Goal: Use online tool/utility: Utilize a website feature to perform a specific function

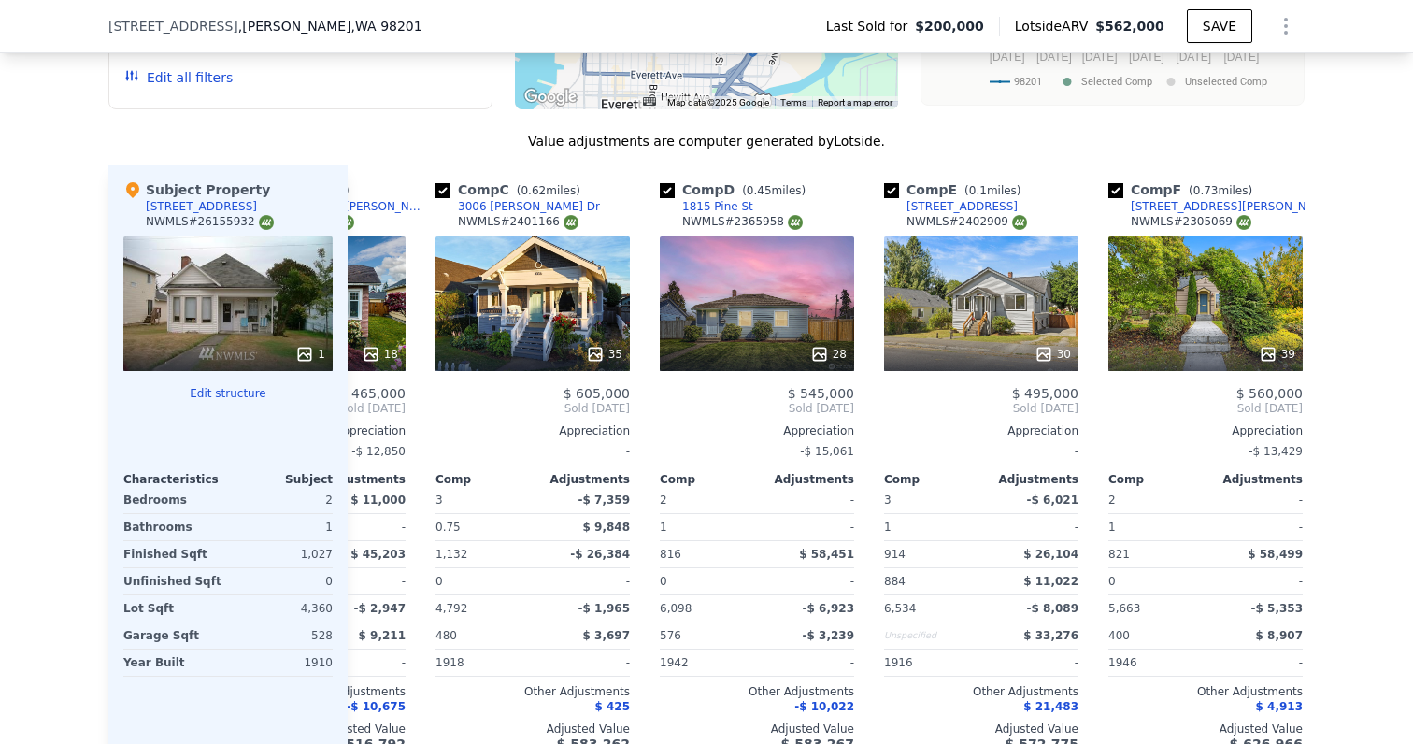
scroll to position [0, 362]
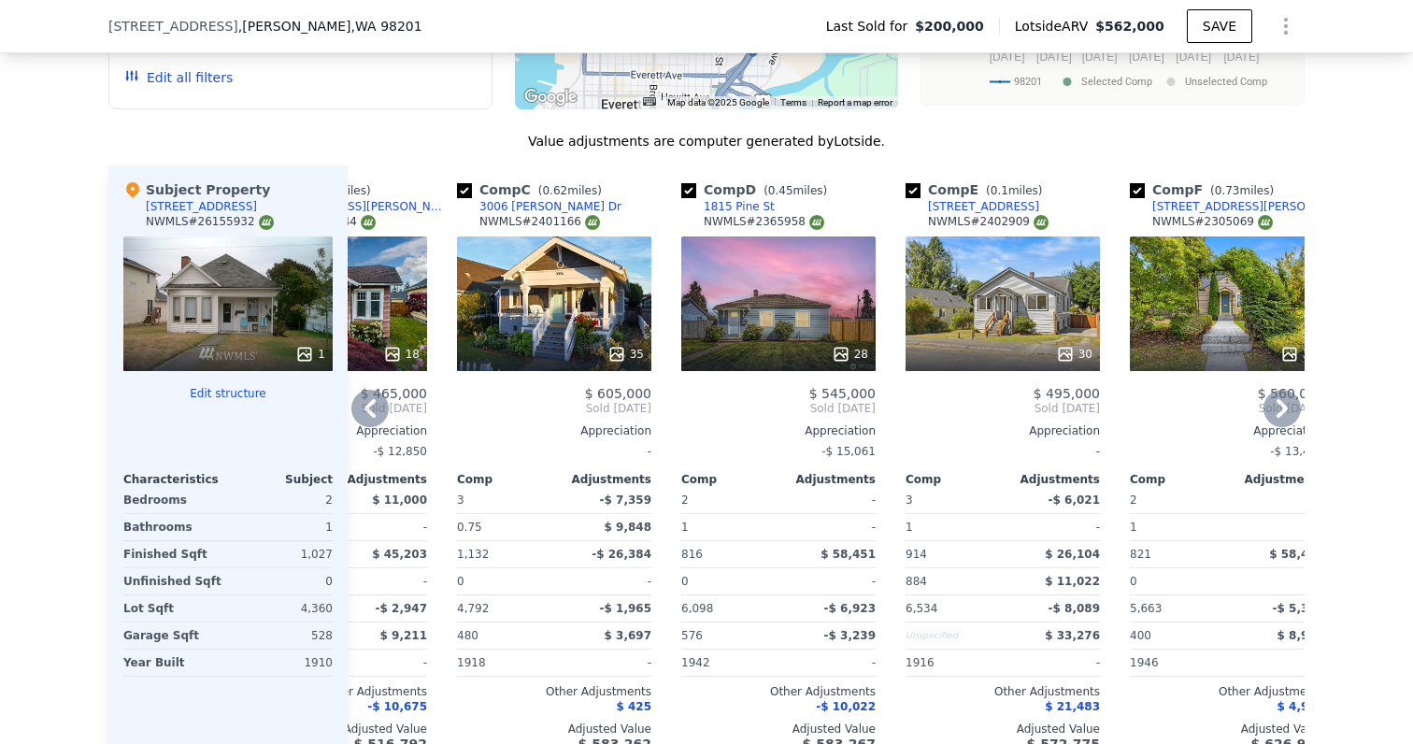
click at [534, 305] on div "35" at bounding box center [554, 303] width 194 height 135
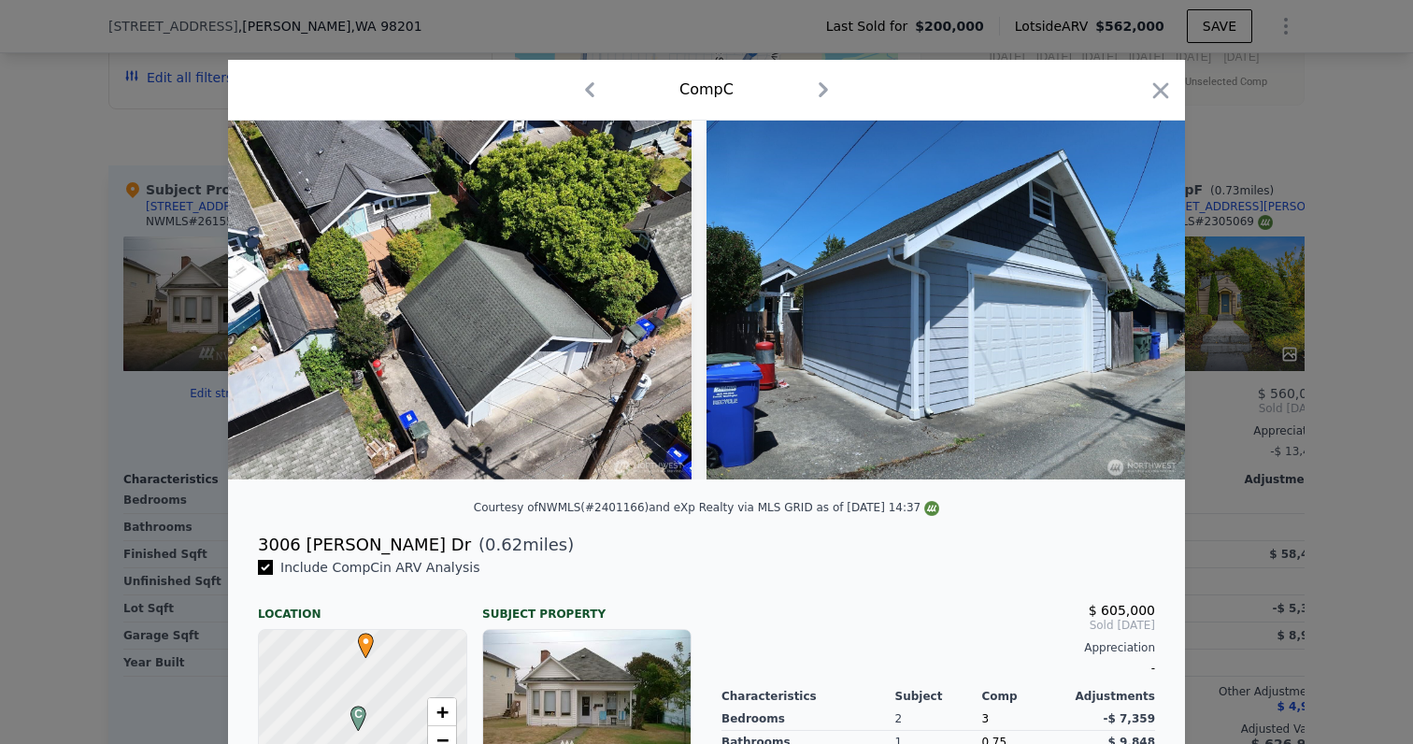
scroll to position [0, 17775]
click at [1161, 93] on icon "button" at bounding box center [1160, 91] width 26 height 26
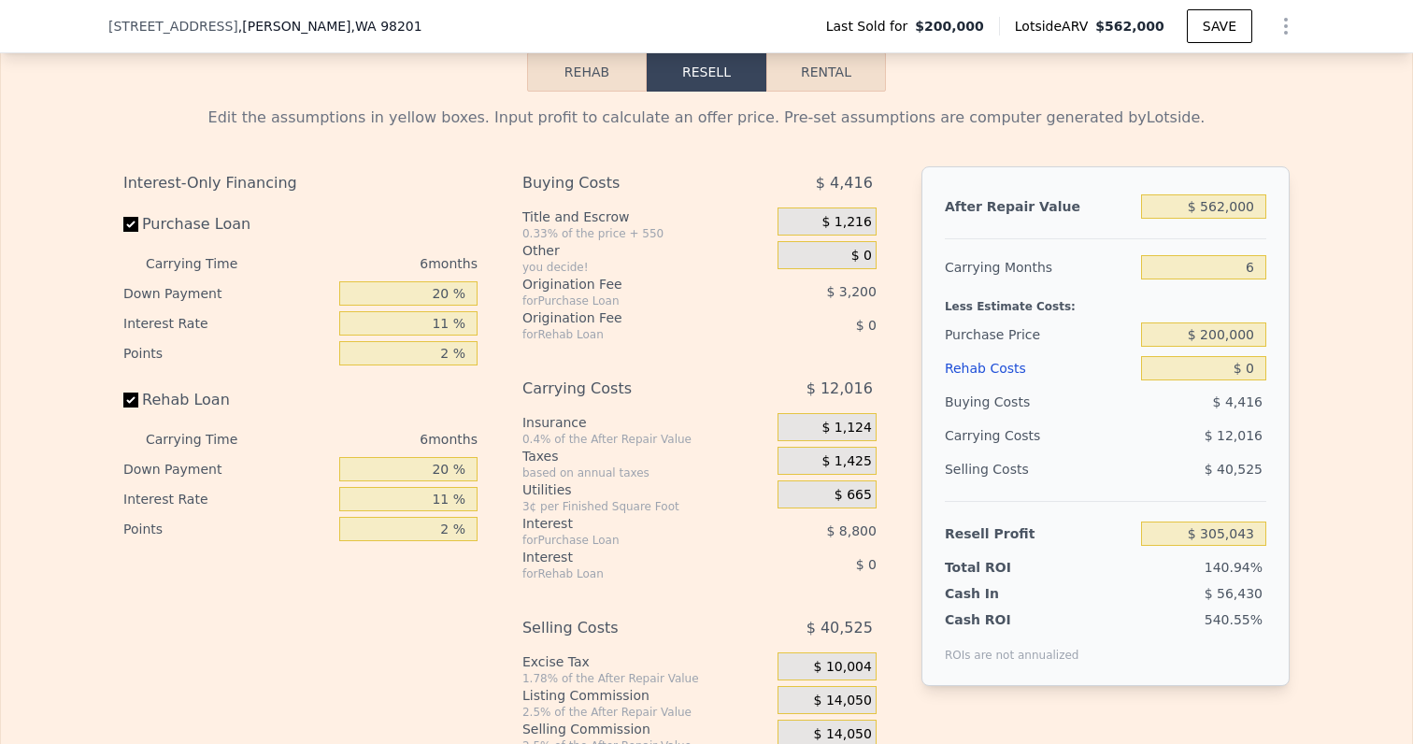
scroll to position [3016, 0]
drag, startPoint x: 1203, startPoint y: 191, endPoint x: 1331, endPoint y: 191, distance: 128.0
click at [1331, 191] on div "Edit the assumptions in yellow boxes. Input profit to calculate an offer price.…" at bounding box center [706, 439] width 1411 height 695
type input "$ 5"
type input "-$ 215,853"
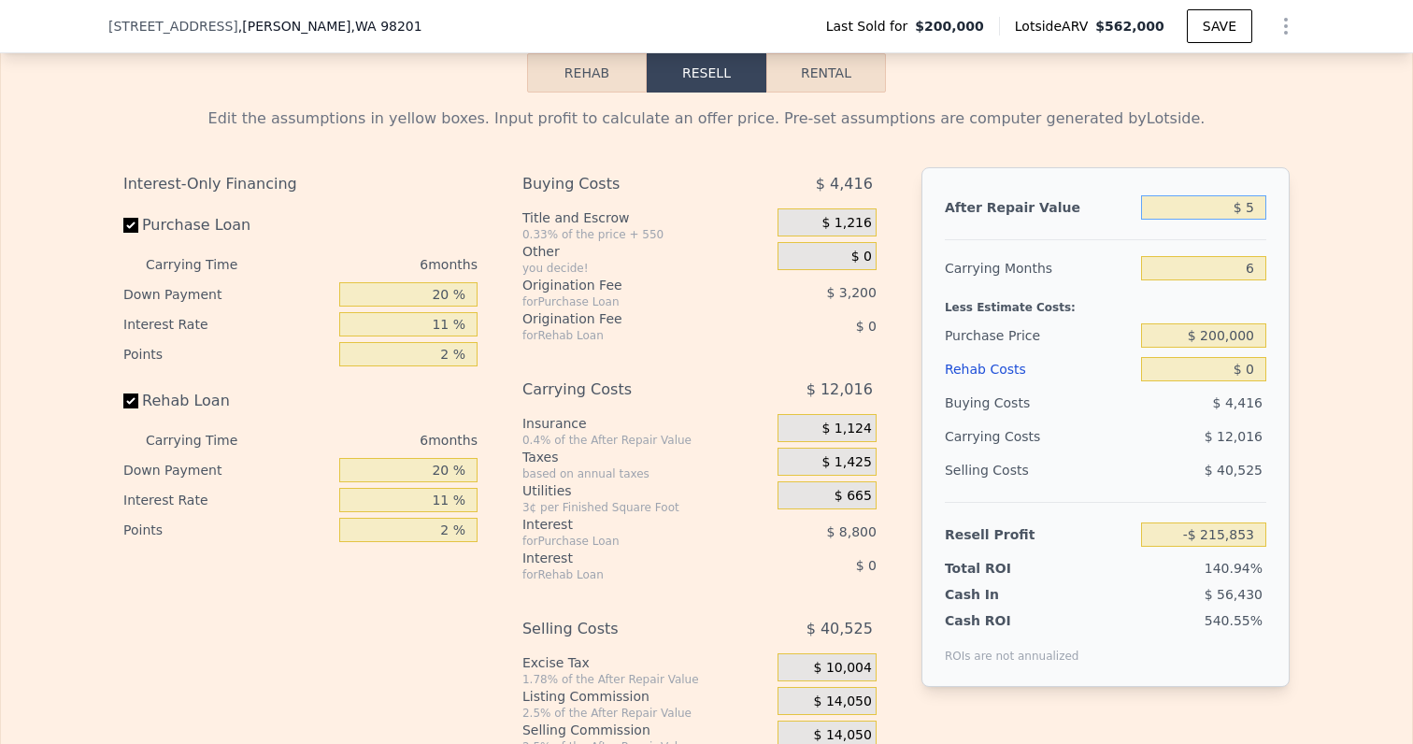
type input "$ 53"
type input "-$ 215,808"
type input "$ 535"
type input "-$ 215,362"
type input "$ 5,350"
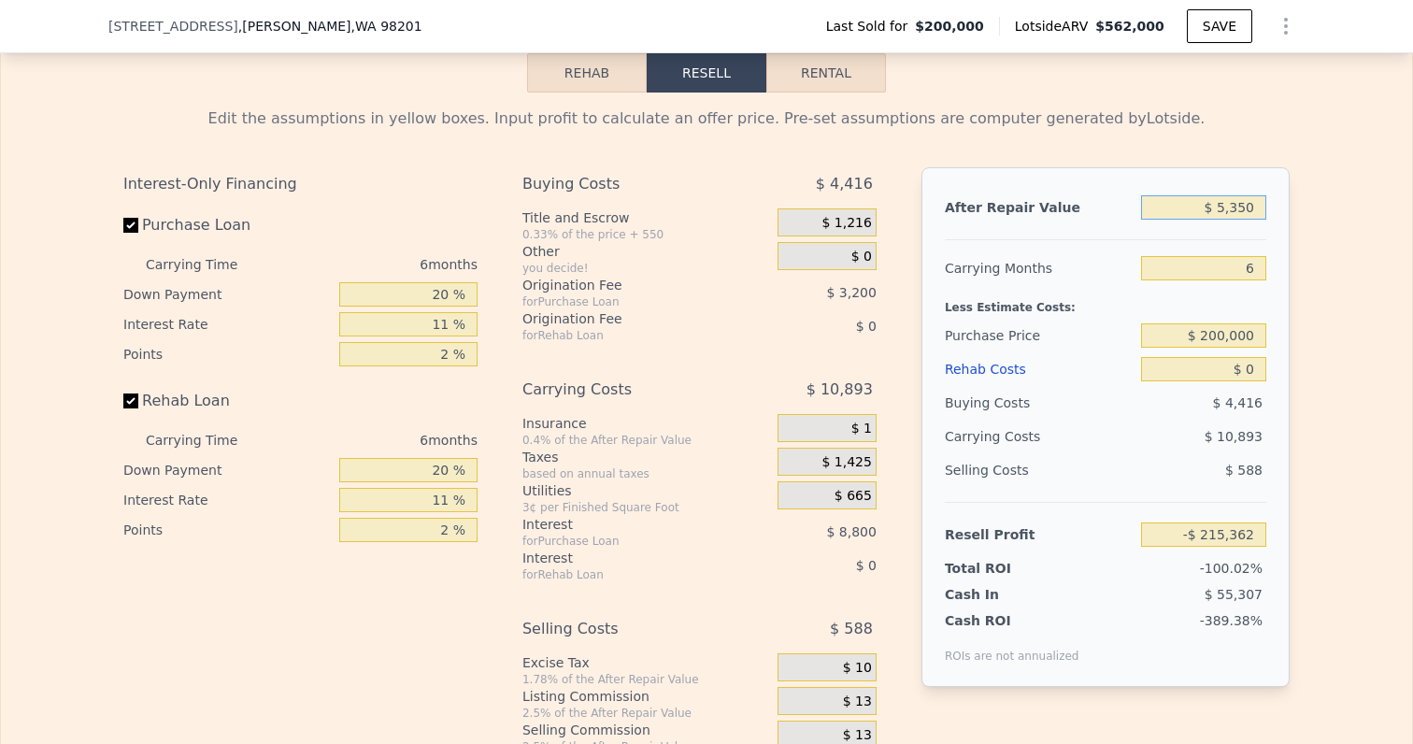
type input "-$ 210,900"
type input "$ 53,500"
type input "-$ 166,271"
type input "$ 535,000"
type input "$ 280,017"
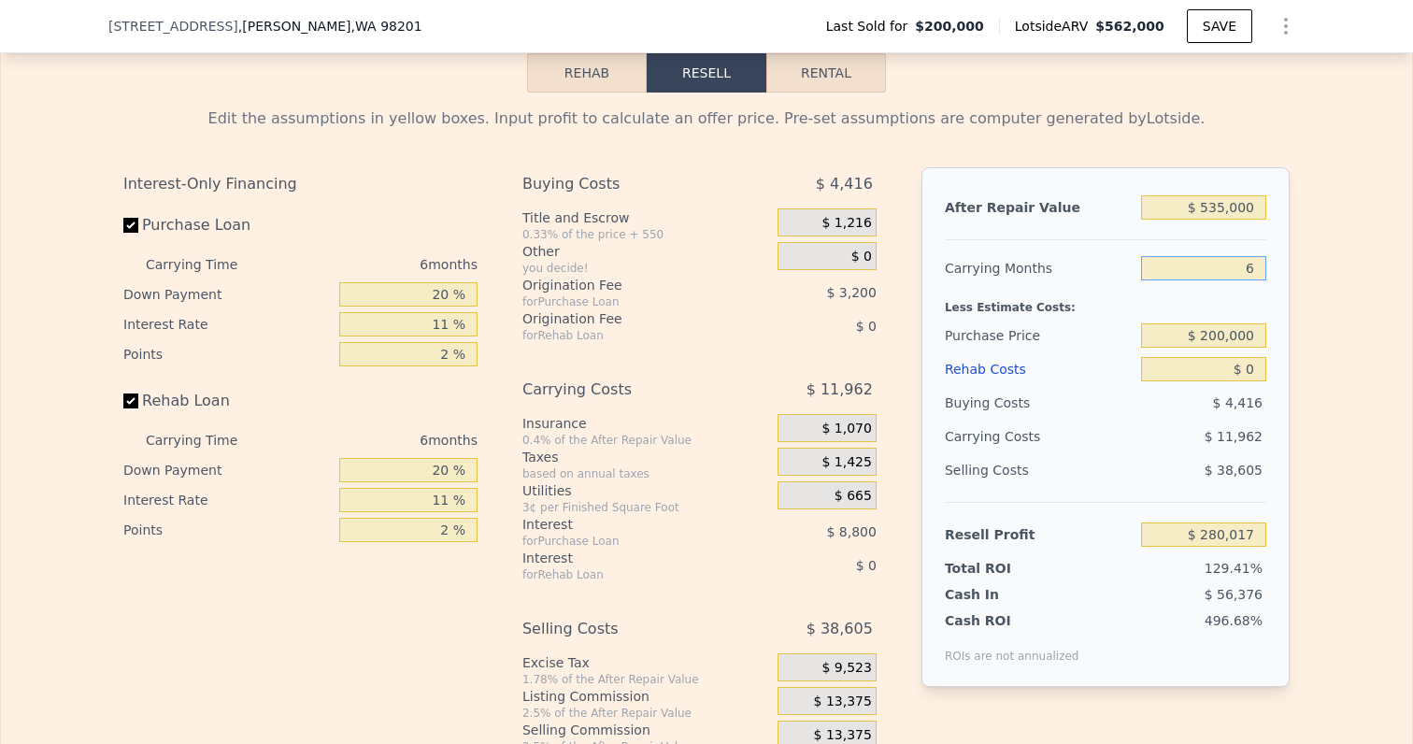
drag, startPoint x: 1245, startPoint y: 246, endPoint x: 1277, endPoint y: 246, distance: 32.7
click at [1277, 246] on div "After Repair Value $ 535,000 Carrying Months 6 Less Estimate Costs: Purchase Pr…" at bounding box center [1105, 426] width 368 height 519
type input "4"
type input "$ 284,005"
type input "4"
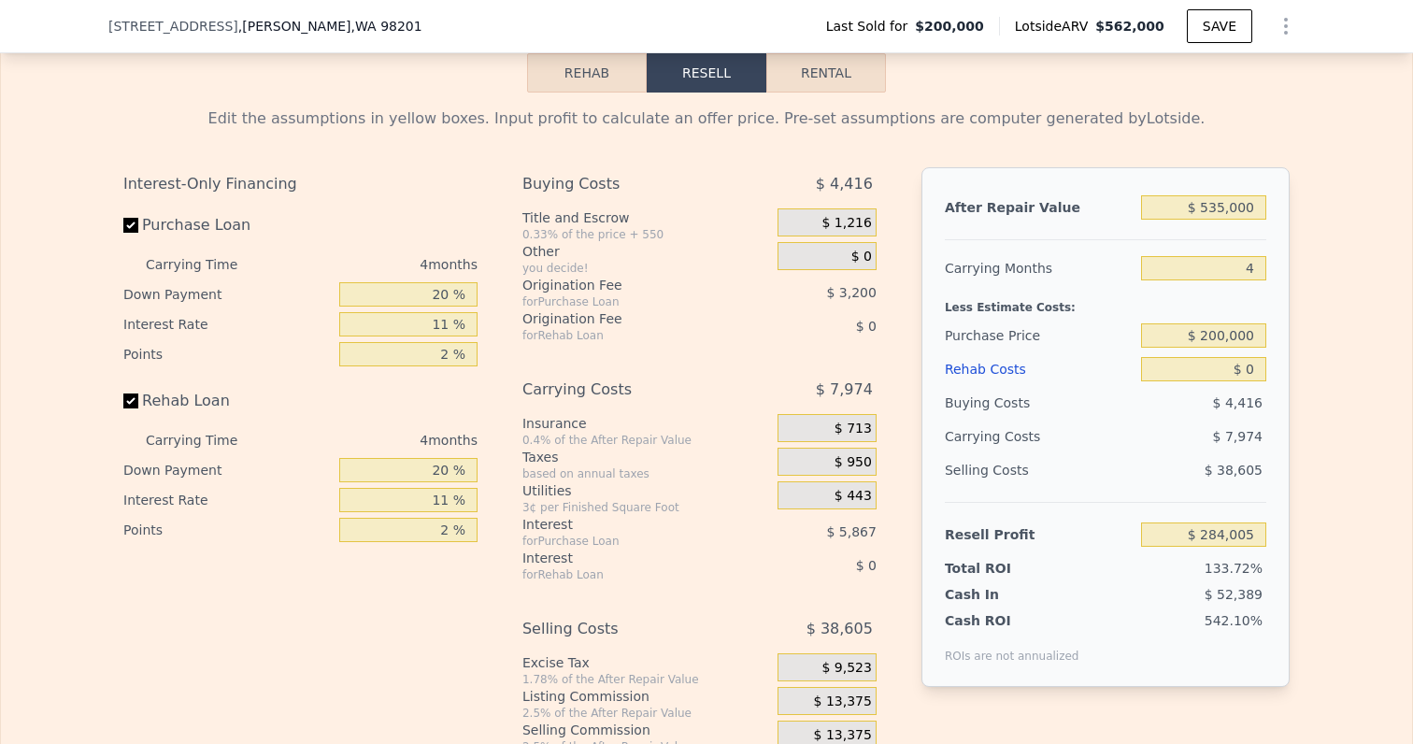
click at [1264, 285] on div "Less Estimate Costs:" at bounding box center [1105, 302] width 321 height 34
drag, startPoint x: 1202, startPoint y: 317, endPoint x: 1413, endPoint y: 317, distance: 210.2
click at [1412, 317] on html "Search an address or region Solutions Company Open main menu Log In Free Accoun…" at bounding box center [706, 372] width 1413 height 744
type input "$ 350,000"
type input "$ 126,705"
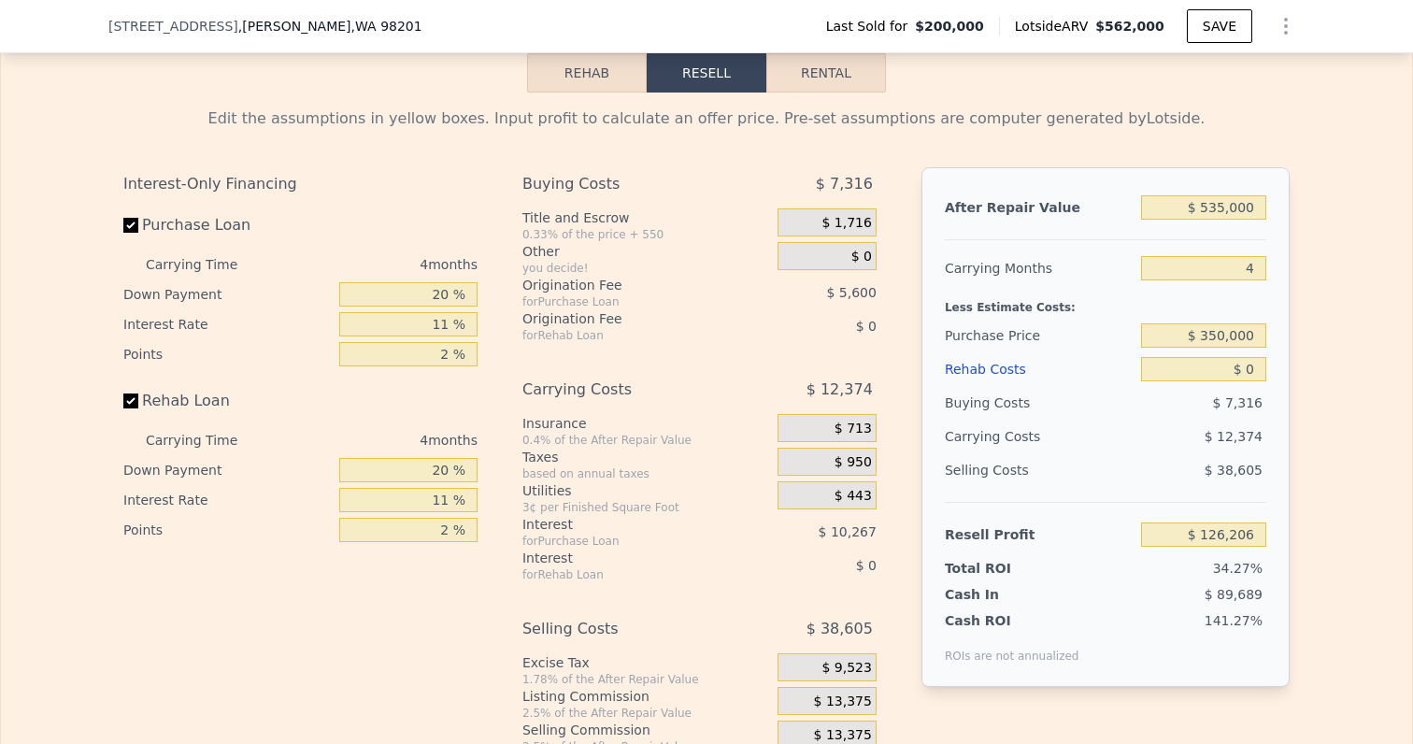
click at [1359, 361] on div "Edit the assumptions in yellow boxes. Input profit to calculate an offer price.…" at bounding box center [706, 439] width 1411 height 695
drag, startPoint x: 1244, startPoint y: 348, endPoint x: 1290, endPoint y: 348, distance: 46.7
click at [1290, 348] on div "Edit the assumptions in yellow boxes. Input profit to calculate an offer price.…" at bounding box center [706, 439] width 1196 height 695
type input "$ 0"
click at [1250, 357] on input "$ 0" at bounding box center [1203, 369] width 125 height 24
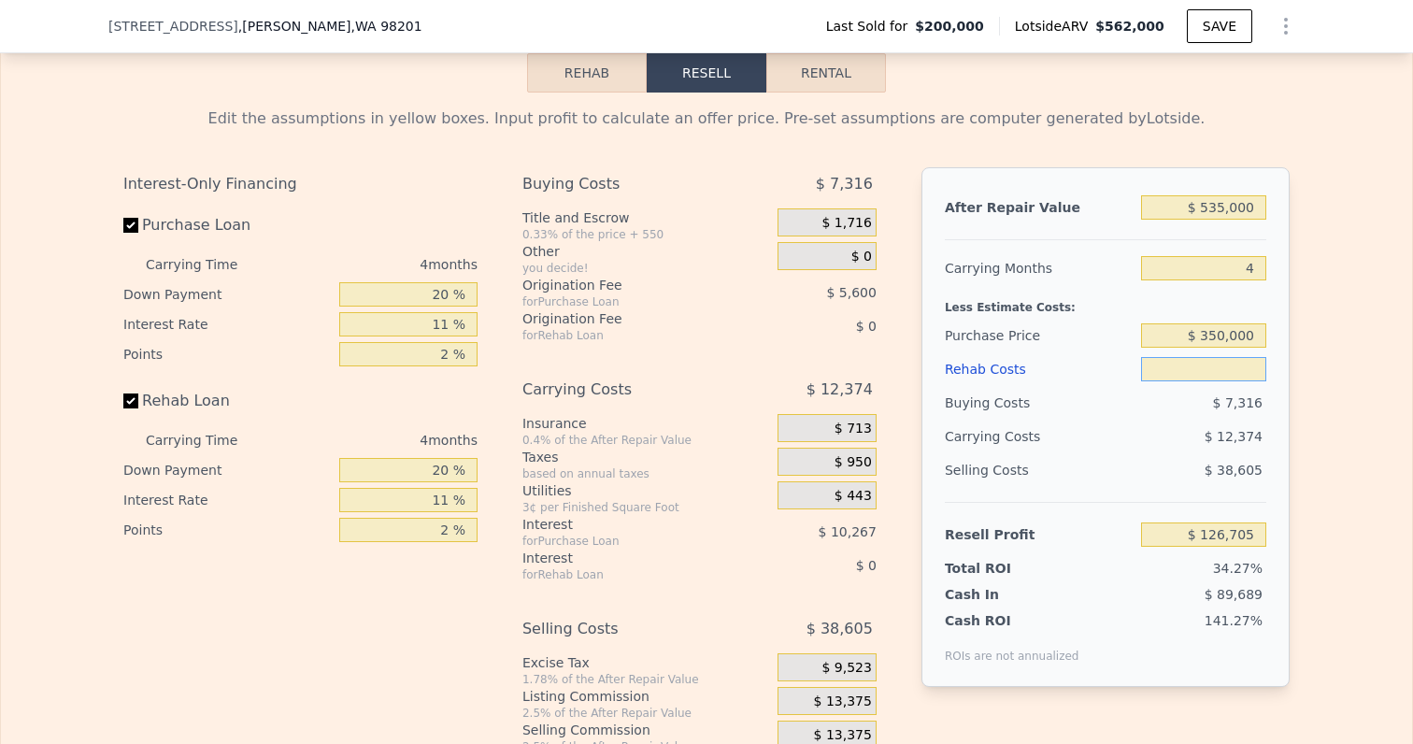
type input "$ 6"
type input "$ 126,699"
type input "$ 65"
type input "$ 126,639"
type input "$ 650"
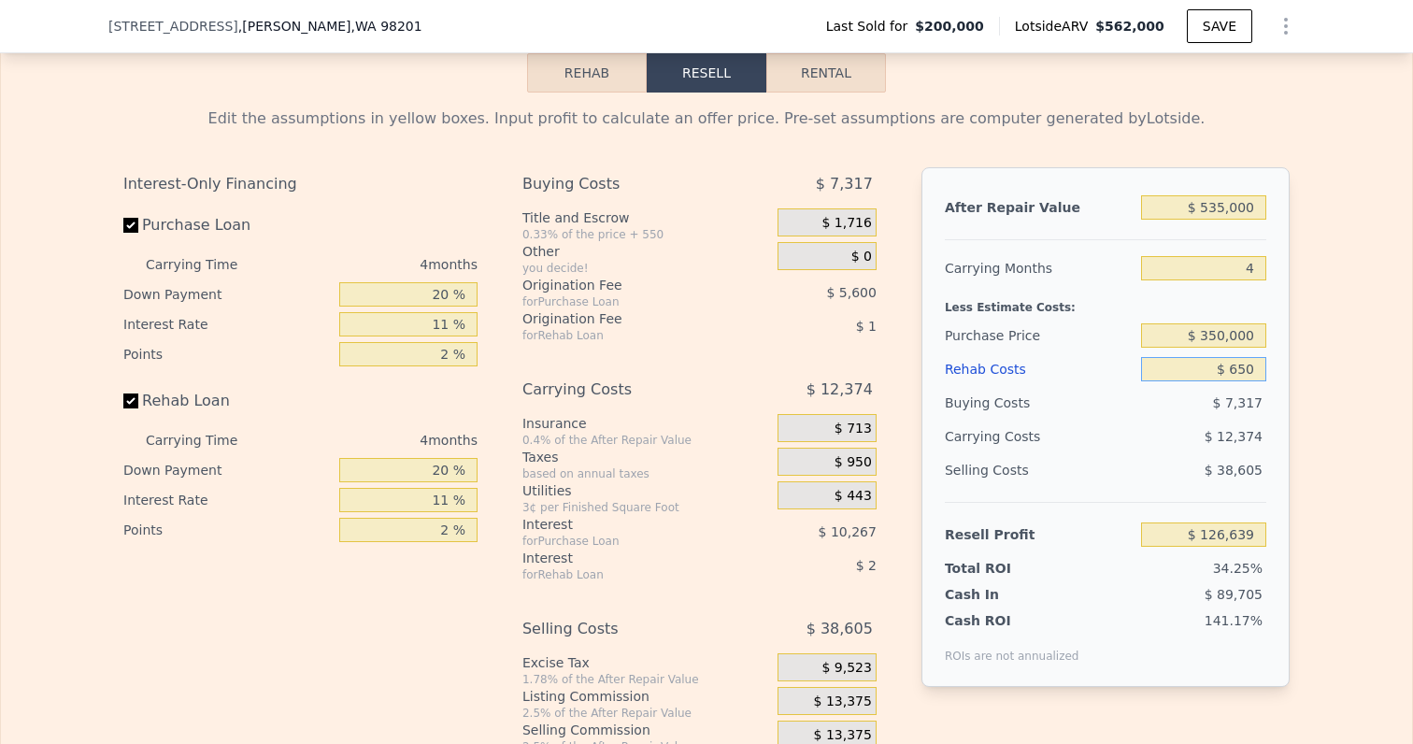
type input "$ 126,025"
type input "$ 6,500"
type input "$ 119,909"
type input "$ 65,000"
type input "$ 58,757"
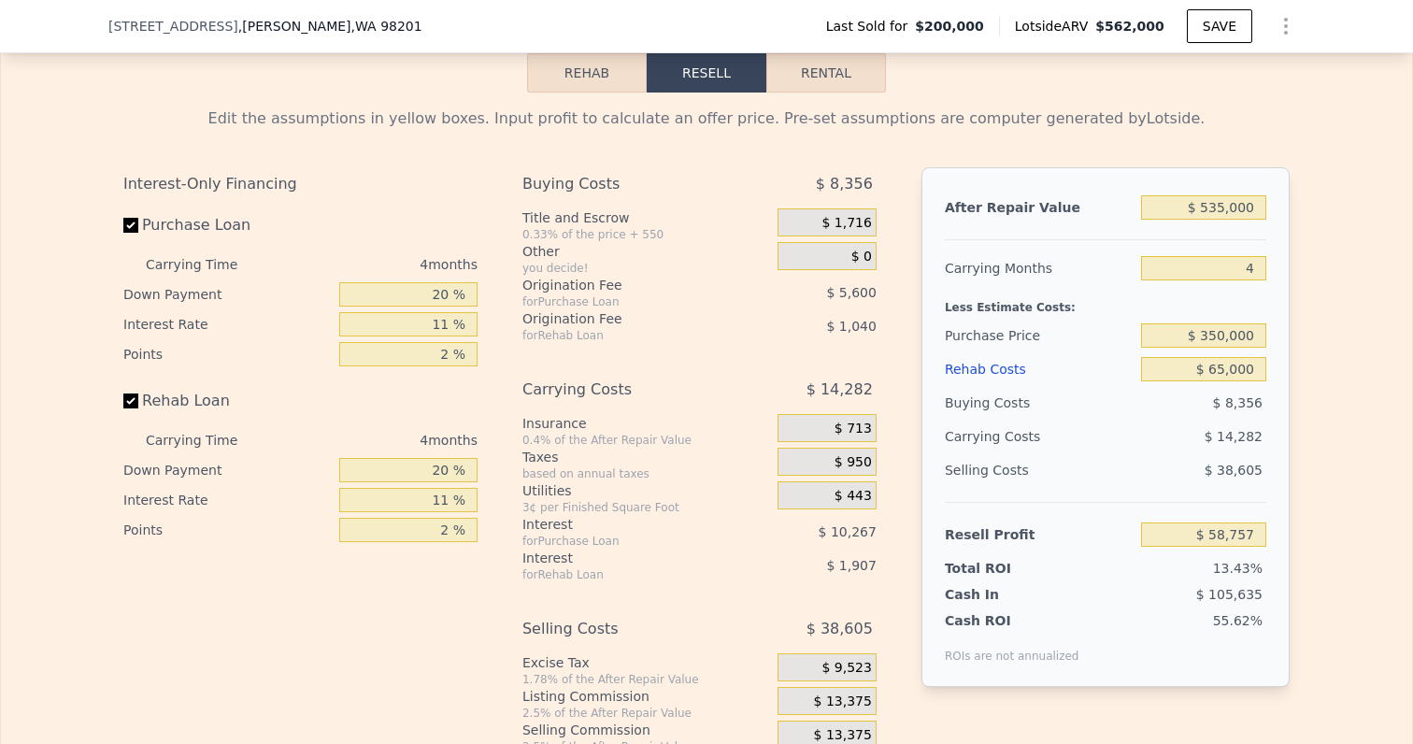
click at [1304, 428] on div "Edit the assumptions in yellow boxes. Input profit to calculate an offer price.…" at bounding box center [706, 439] width 1411 height 695
click at [839, 693] on span "$ 13,375" at bounding box center [843, 701] width 58 height 17
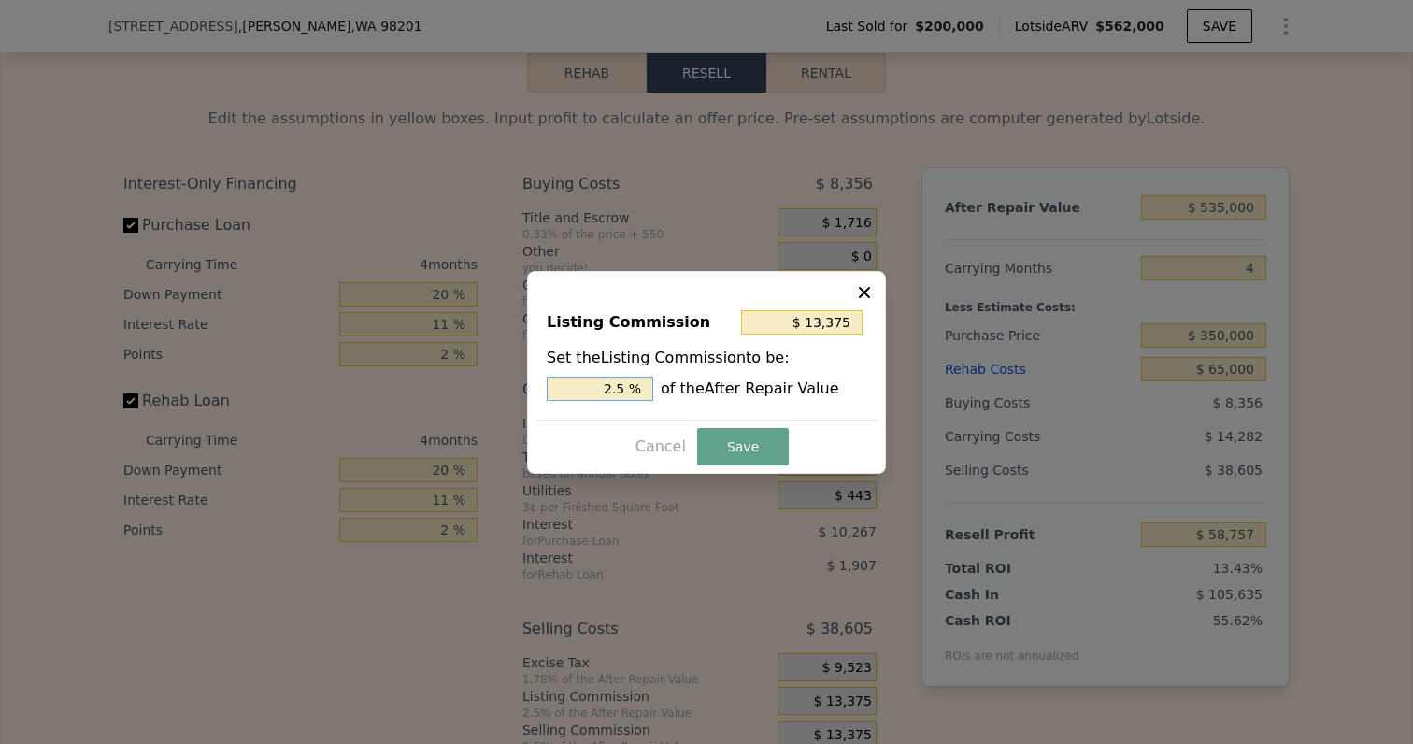
drag, startPoint x: 594, startPoint y: 384, endPoint x: 671, endPoint y: 384, distance: 76.6
click at [671, 384] on div "2.5 % of the After Repair Value" at bounding box center [707, 389] width 320 height 24
type input "$ 5,350"
type input "1. %"
type input "$ 8,025"
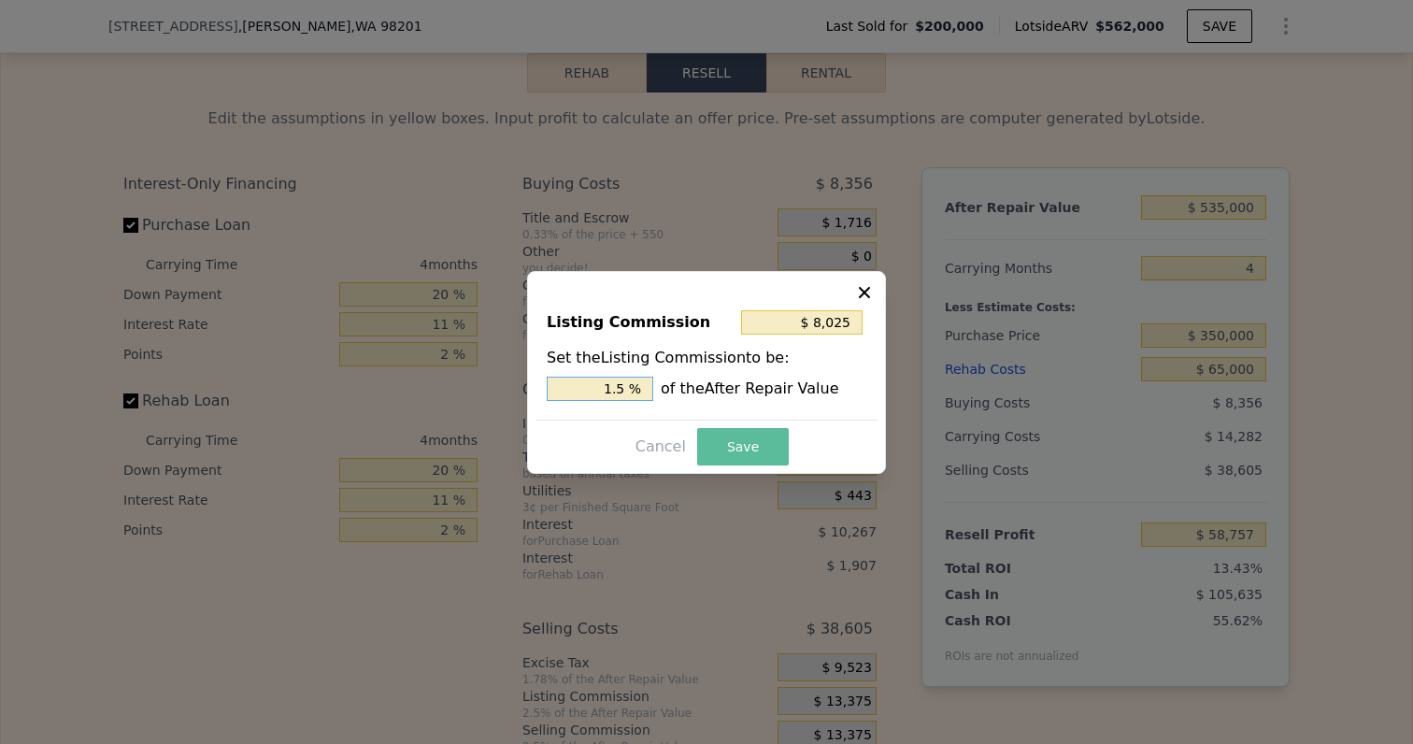
type input "1.5 %"
click at [755, 441] on button "Save" at bounding box center [743, 446] width 92 height 37
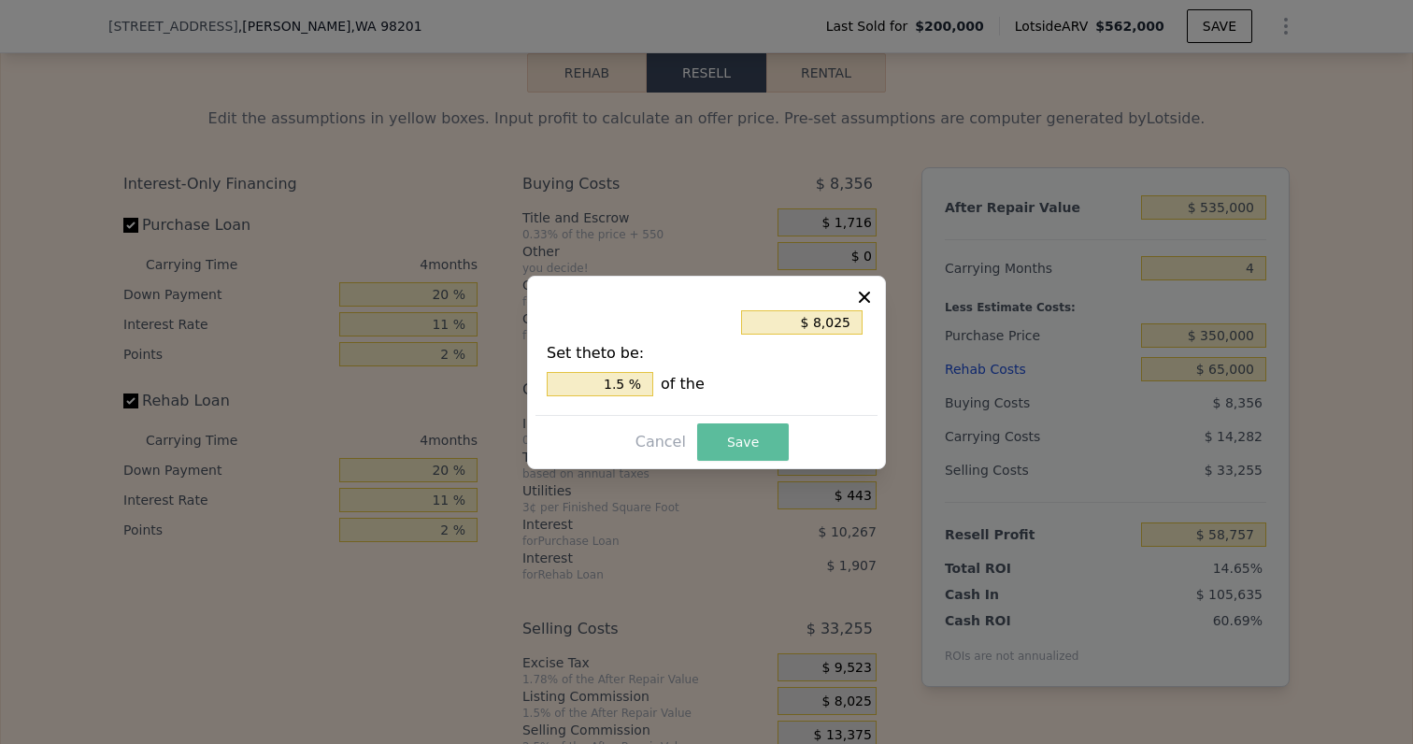
type input "$ 64,107"
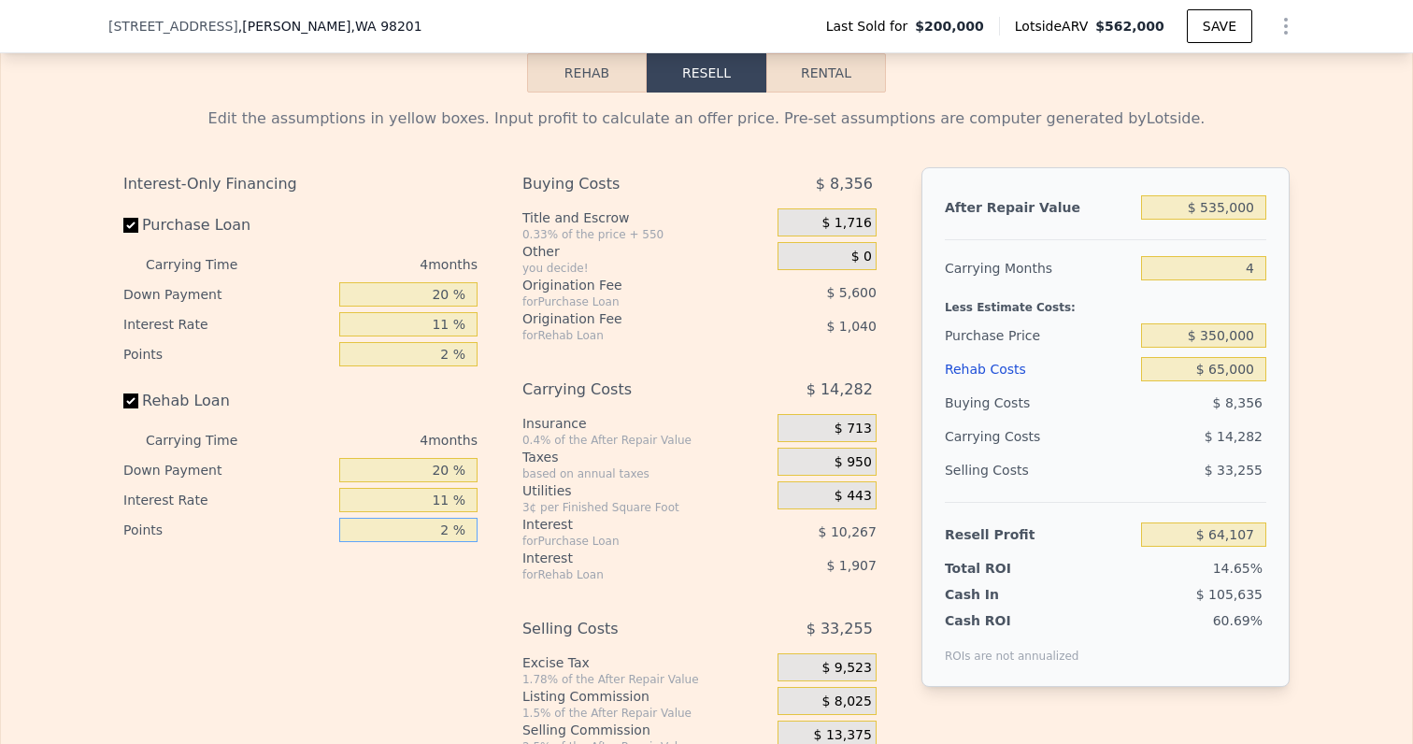
drag, startPoint x: 434, startPoint y: 512, endPoint x: 521, endPoint y: 511, distance: 86.9
click at [521, 511] on div "Interest-Only Financing Purchase Loan Carrying Time 4 months Down Payment 20 % …" at bounding box center [706, 477] width 1166 height 620
type input "1 %"
type input "$ 64,627"
type input "1.5 %"
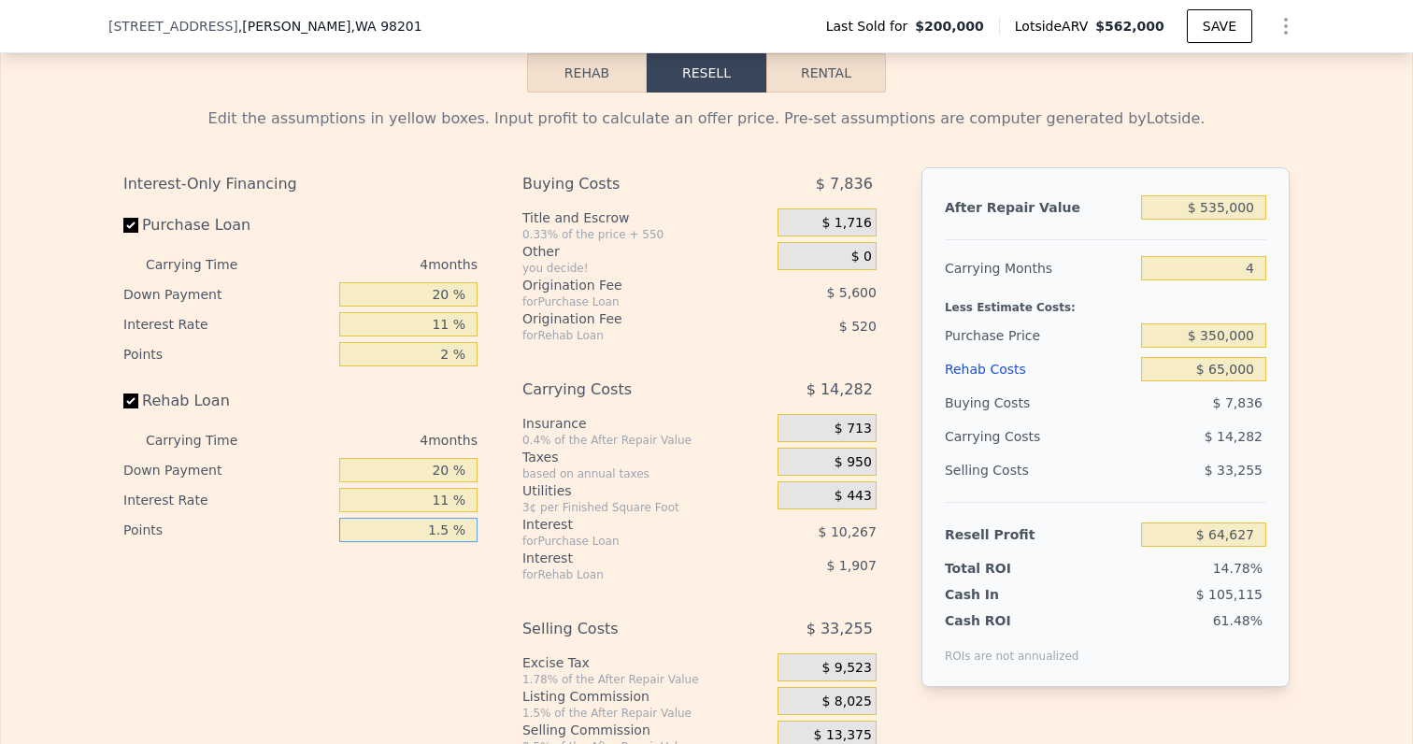
type input "$ 64,367"
type input "1.5 %"
drag, startPoint x: 426, startPoint y: 486, endPoint x: 534, endPoint y: 486, distance: 108.4
click at [534, 486] on div "Interest-Only Financing Purchase Loan Carrying Time 4 months Down Payment 20 % …" at bounding box center [706, 477] width 1166 height 620
type input "1 %"
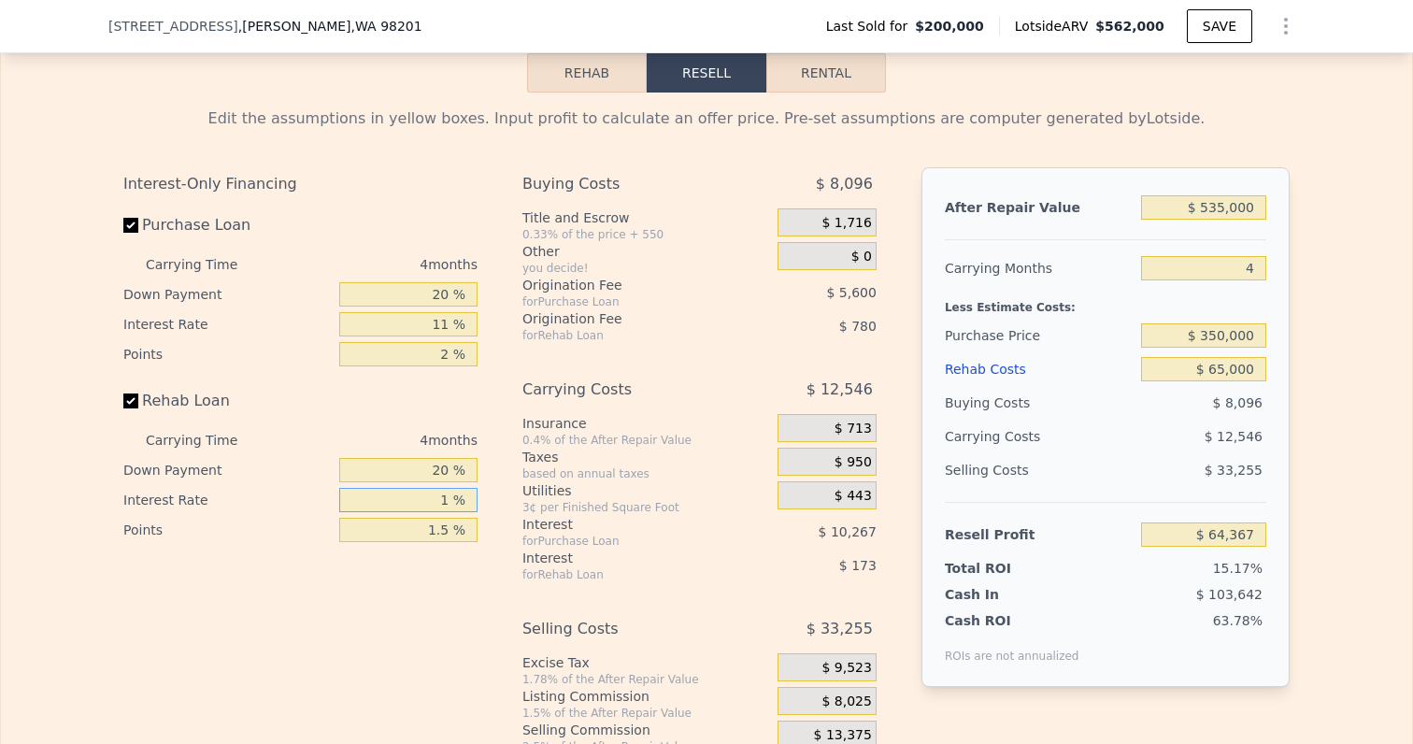
type input "$ 66,103"
type input "10 %"
type input "$ 64,543"
type input "10 %"
drag, startPoint x: 431, startPoint y: 451, endPoint x: 516, endPoint y: 451, distance: 85.0
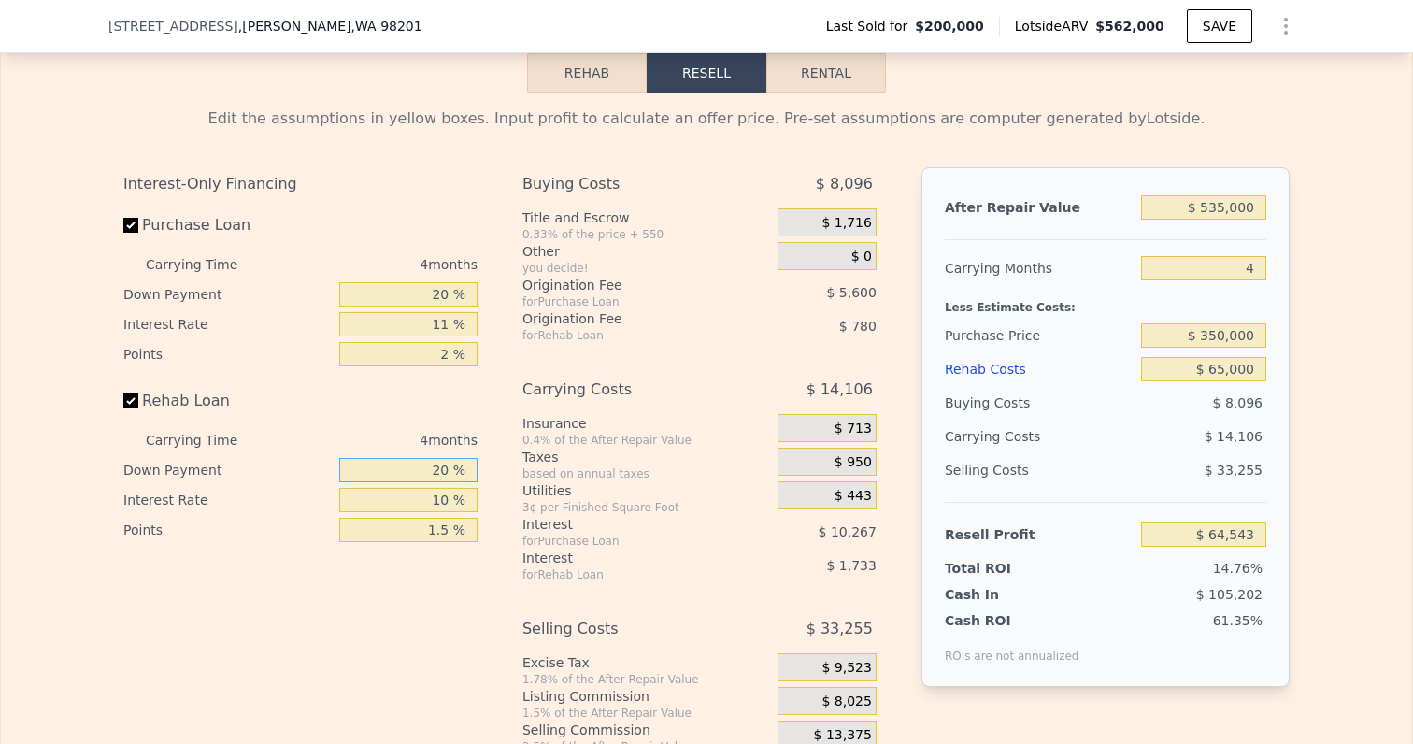
click at [516, 451] on div "Interest-Only Financing Purchase Loan Carrying Time 4 months Down Payment 20 % …" at bounding box center [706, 477] width 1166 height 620
type input "1 %"
type input "$ 63,946"
type input "10 %"
type input "$ 64,225"
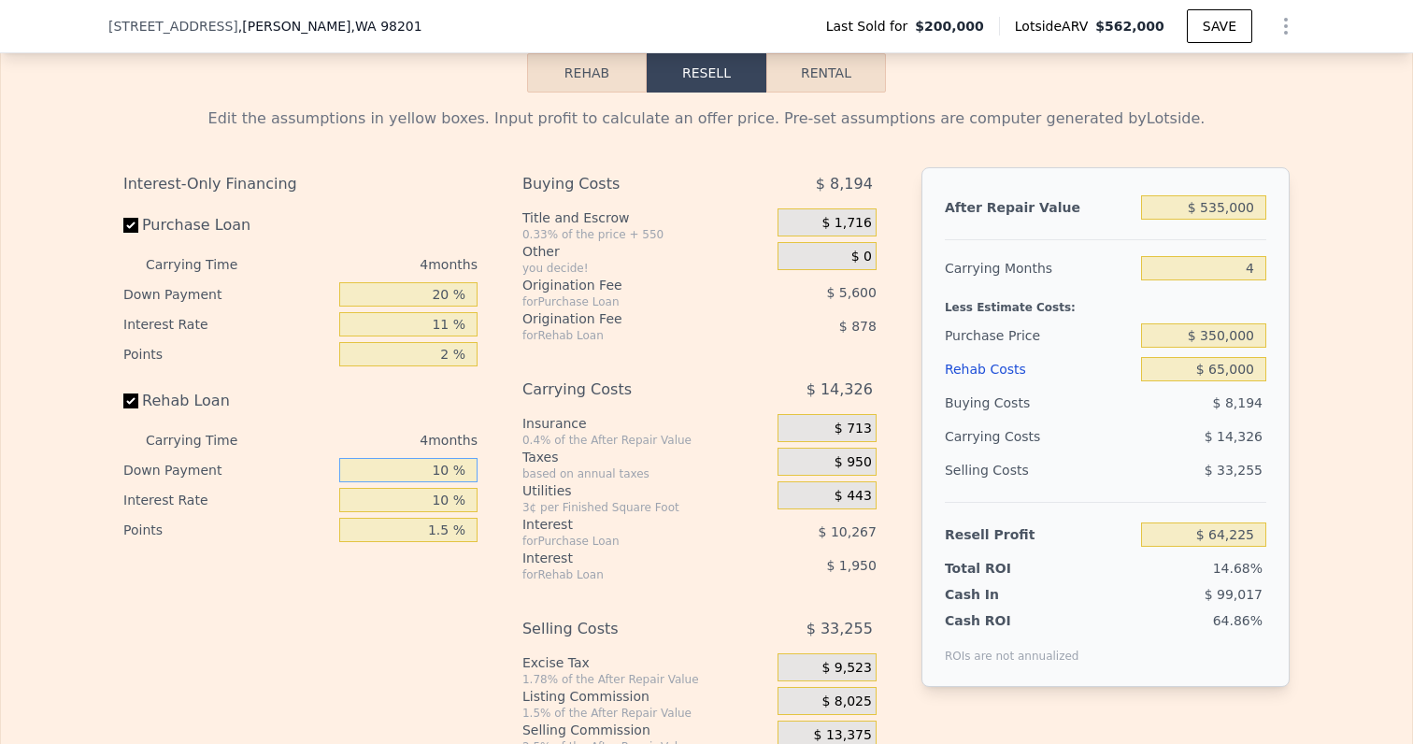
type input "10 %"
drag, startPoint x: 425, startPoint y: 277, endPoint x: 488, endPoint y: 277, distance: 62.6
click at [488, 277] on div "Interest-Only Financing Purchase Loan Carrying Time 4 months Down Payment 20 % …" at bounding box center [307, 477] width 369 height 620
type input "1 %"
type input "$ 60,459"
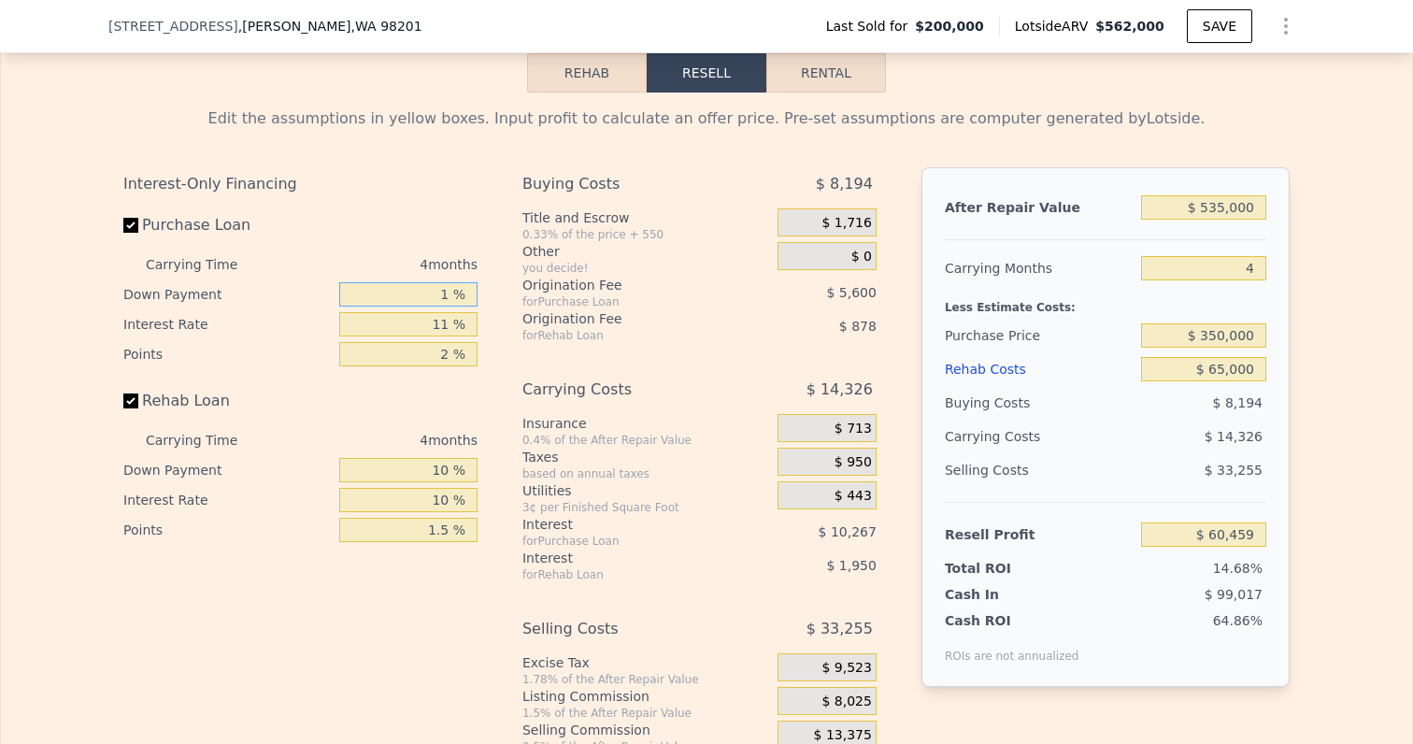
type input "10 %"
type input "$ 62,241"
type input "10 %"
drag, startPoint x: 453, startPoint y: 302, endPoint x: 481, endPoint y: 302, distance: 28.0
click at [480, 302] on div "Interest-Only Financing Purchase Loan Carrying Time 4 months Down Payment 10 % …" at bounding box center [307, 477] width 369 height 620
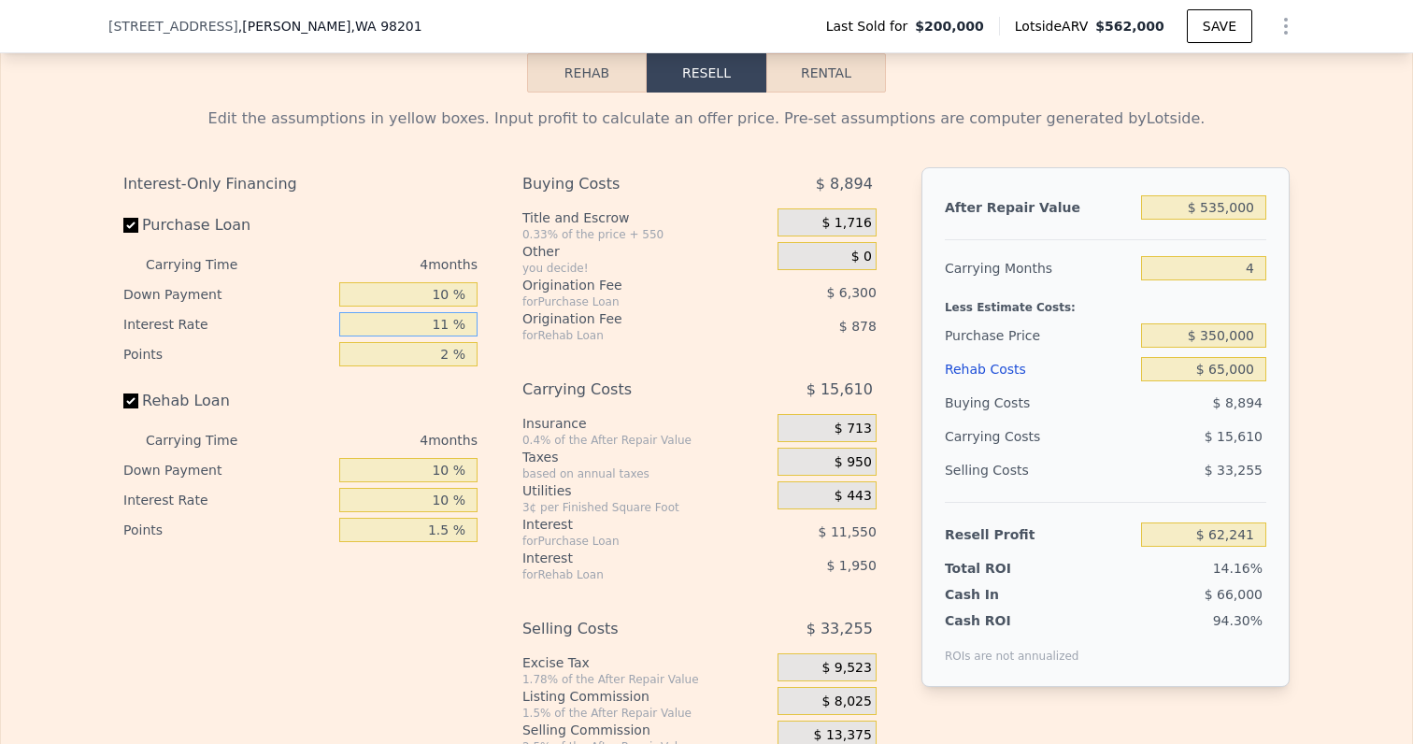
type input "1 %"
type input "$ 72,741"
type input "10 %"
type input "$ 63,293"
type input "10 %"
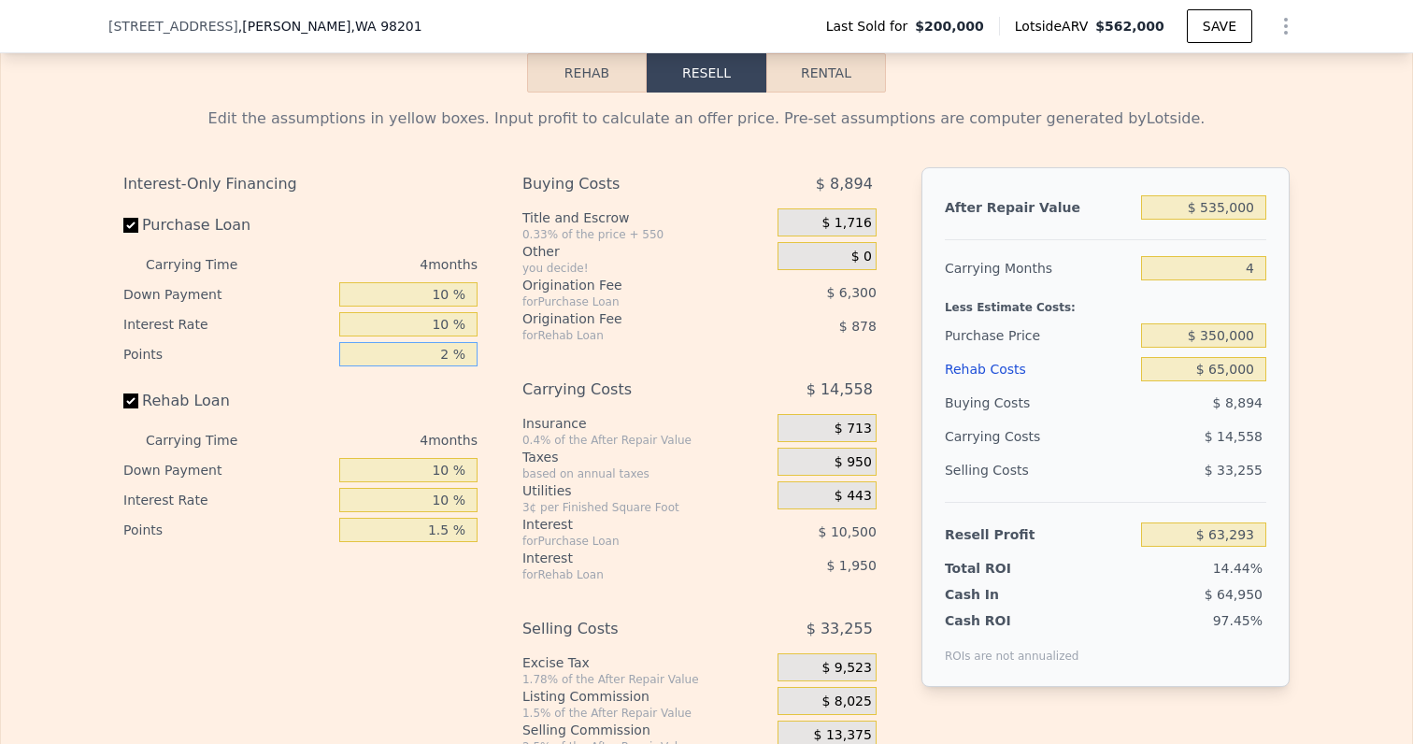
drag, startPoint x: 437, startPoint y: 338, endPoint x: 480, endPoint y: 338, distance: 43.0
click at [480, 338] on div "Interest-Only Financing Purchase Loan Carrying Time 4 months Down Payment 10 % …" at bounding box center [307, 477] width 369 height 620
type input "1 %"
type input "$ 66,443"
type input "1.45 %"
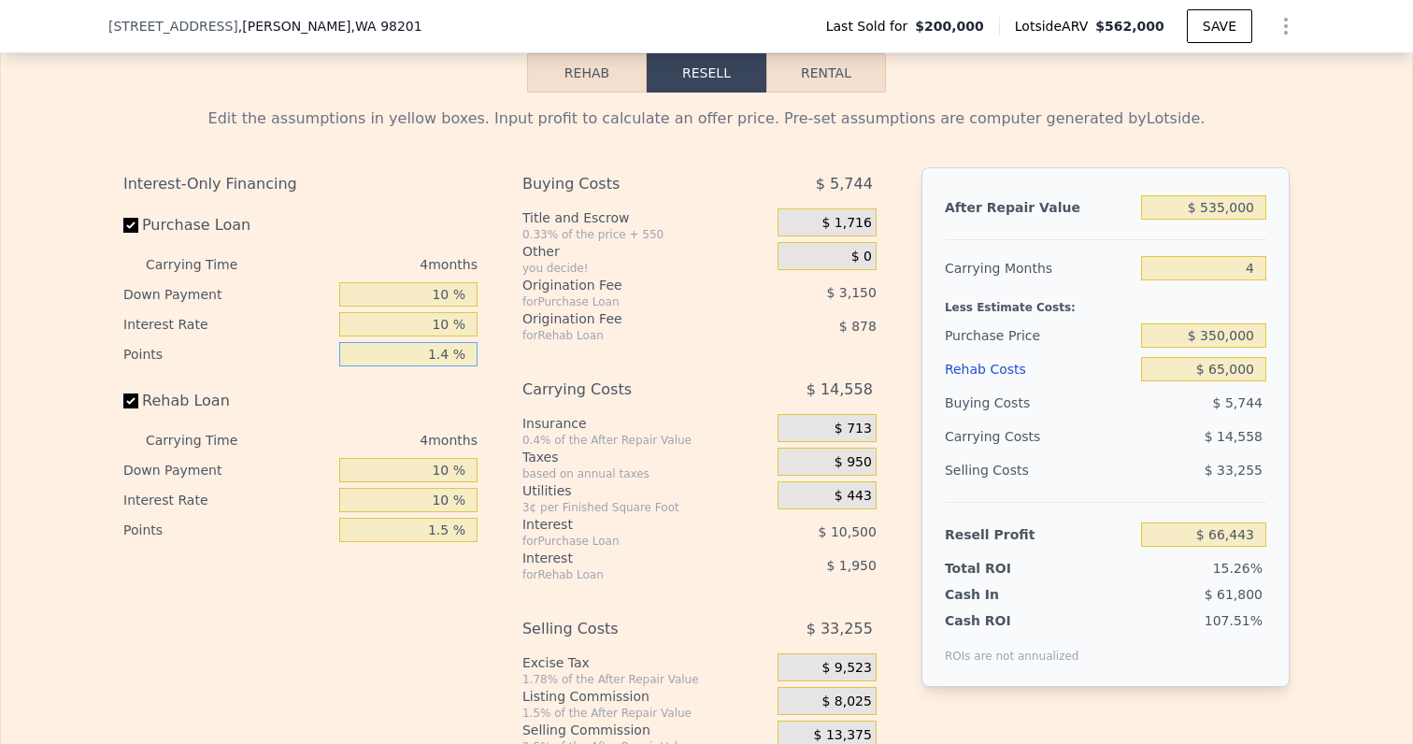
type input "$ 65,025"
type input "1.4 %"
type input "$ 65,183"
type input "1. %"
type input "$ 66,443"
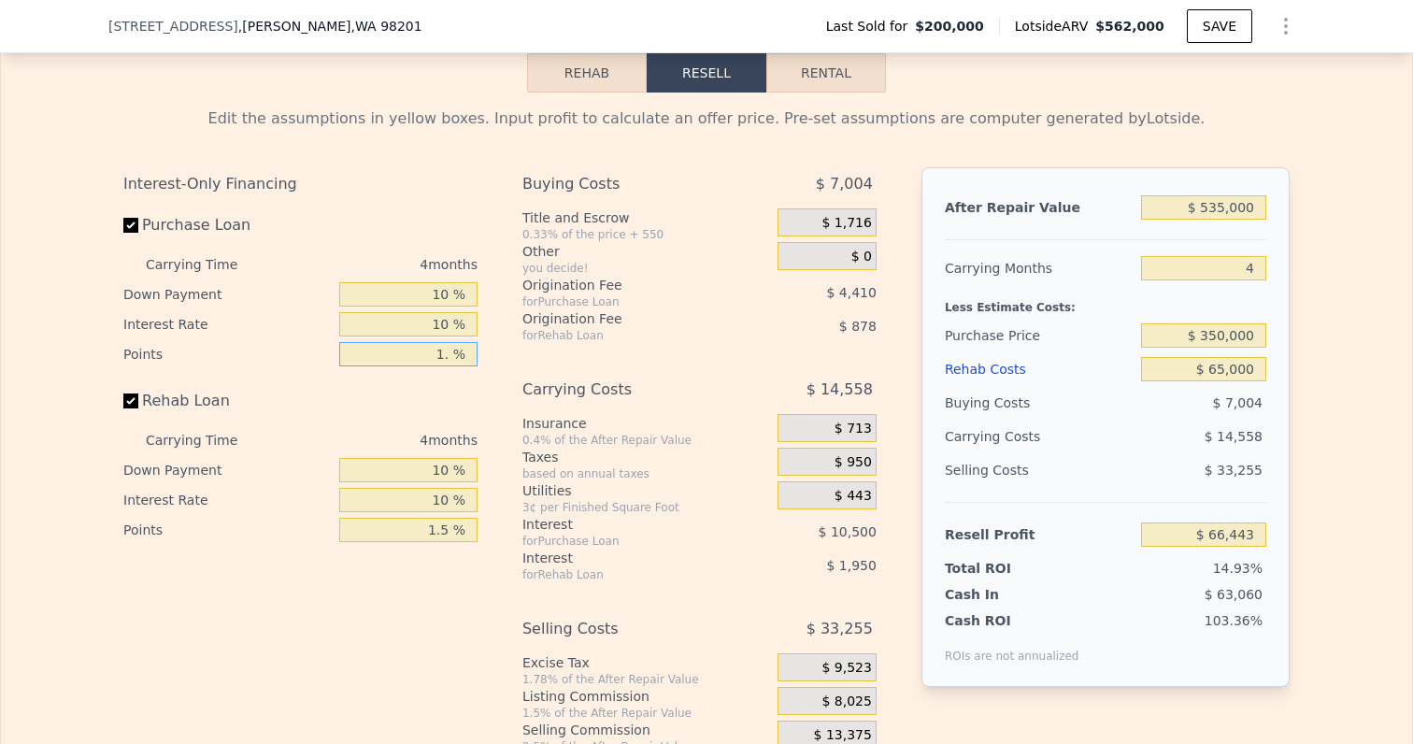
type input "1.5 %"
type input "$ 64,868"
type input "1.5 %"
click at [467, 384] on div "Rehab Loan" at bounding box center [300, 404] width 354 height 41
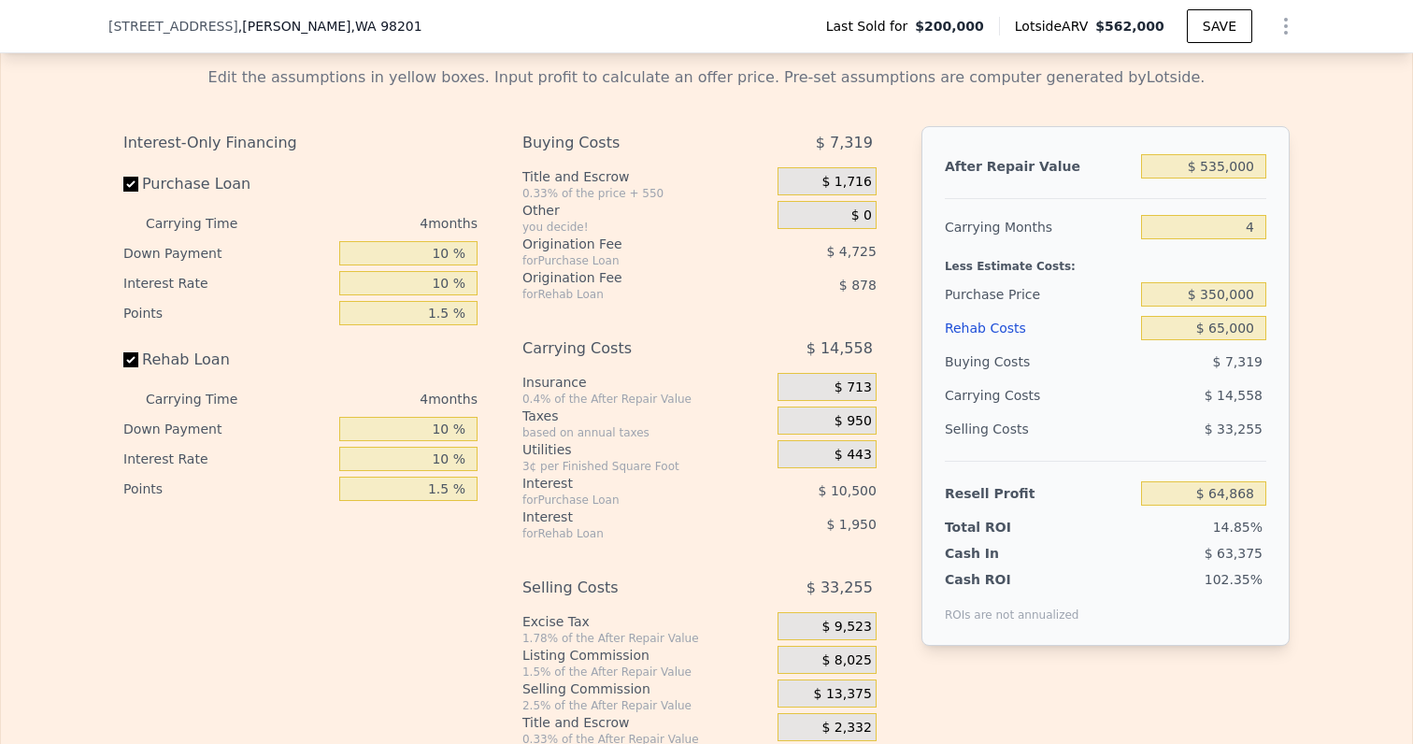
scroll to position [3046, 0]
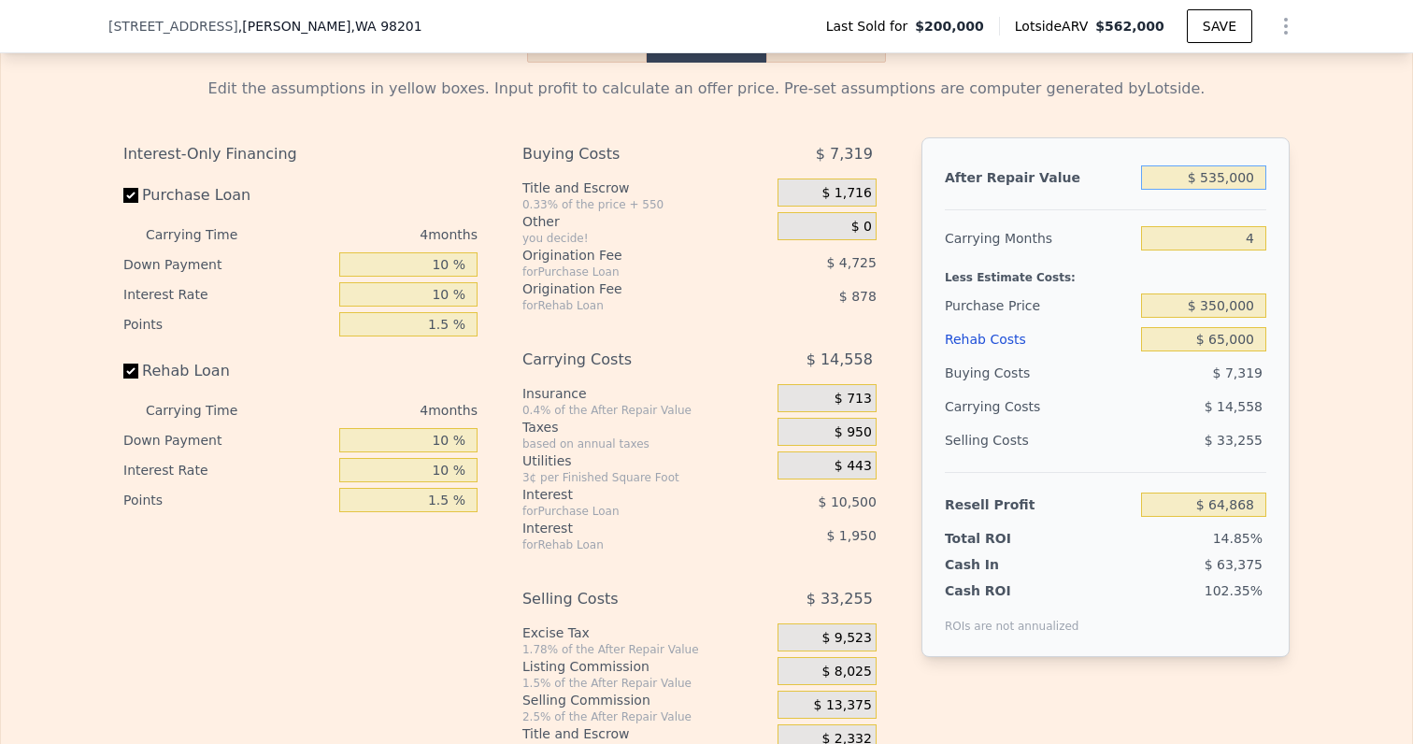
drag, startPoint x: 1208, startPoint y: 154, endPoint x: 1269, endPoint y: 169, distance: 62.5
click at [1269, 169] on div "After Repair Value $ 535,000 Carrying Months 4 Less Estimate Costs: Purchase Pr…" at bounding box center [1105, 396] width 368 height 519
type input "$ 52"
type input "-$ 436,665"
type input "$ 525"
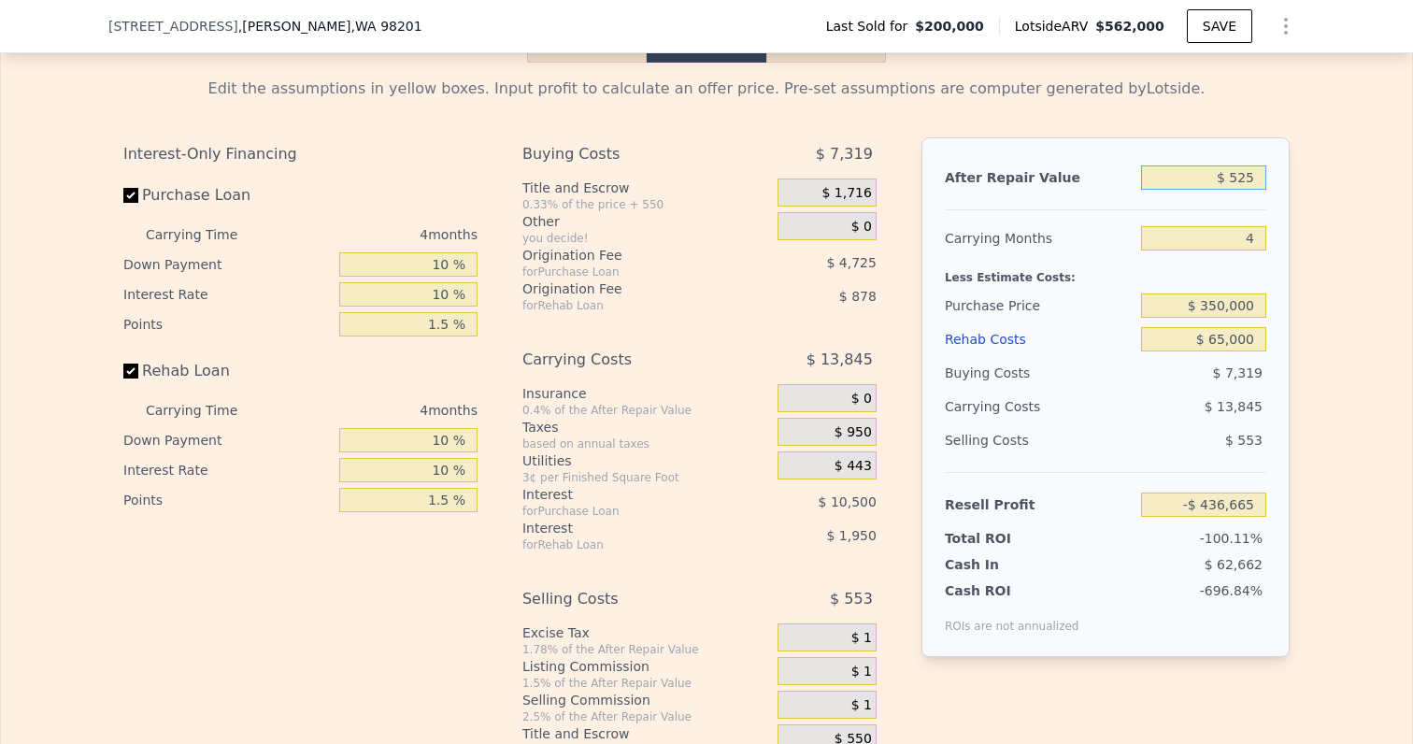
type input "-$ 436,222"
type input "$ 5,250"
type input "-$ 431,791"
type input "$ 52,500"
type input "-$ 387,495"
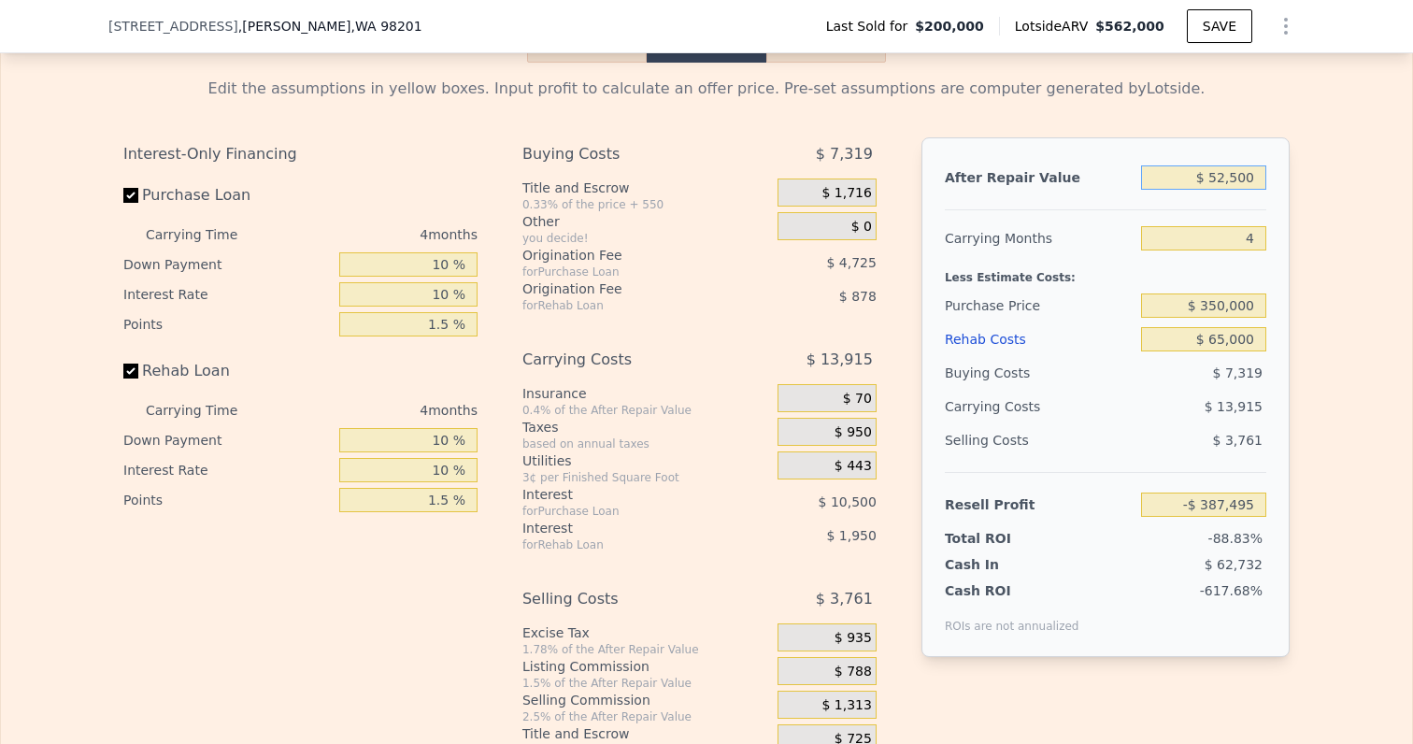
type input "$ 525,000"
type input "$ 55,493"
click at [1271, 193] on div "After Repair Value $ 525,000 Carrying Months 4 Less Estimate Costs: Purchase Pr…" at bounding box center [1105, 396] width 368 height 519
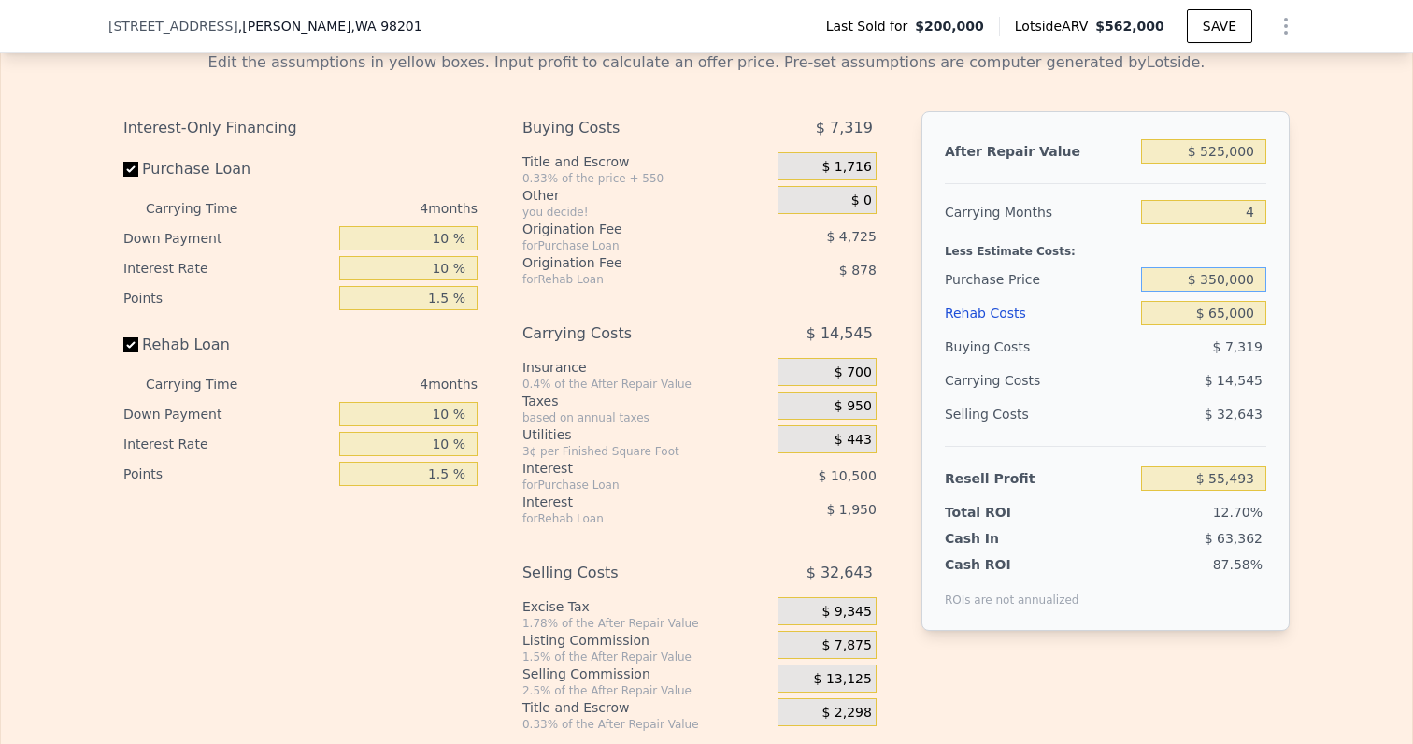
drag, startPoint x: 1213, startPoint y: 261, endPoint x: 1292, endPoint y: 261, distance: 79.4
click at [1292, 261] on div "Edit the assumptions in yellow boxes. Input profit to calculate an offer price.…" at bounding box center [706, 383] width 1196 height 695
type input "$ 345,000"
type input "$ 60,725"
click at [1306, 335] on div "Edit the assumptions in yellow boxes. Input profit to calculate an offer price.…" at bounding box center [706, 383] width 1411 height 695
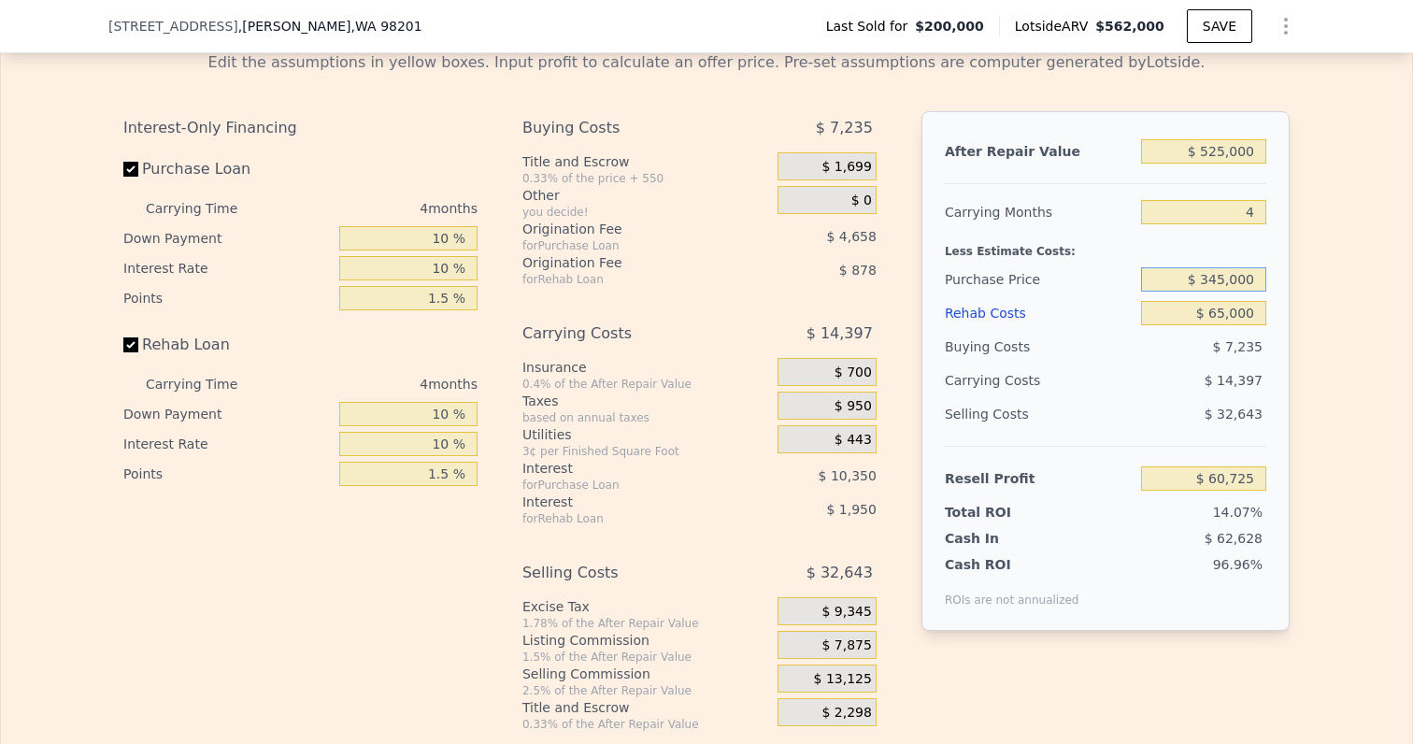
click at [1223, 267] on input "$ 345,000" at bounding box center [1203, 279] width 125 height 24
type input "$ 343,000"
click at [1288, 348] on div "After Repair Value $ 525,000 Carrying Months 4 Less Estimate Costs: Purchase Pr…" at bounding box center [1105, 370] width 368 height 519
type input "$ 62,819"
